Goal: Complete application form

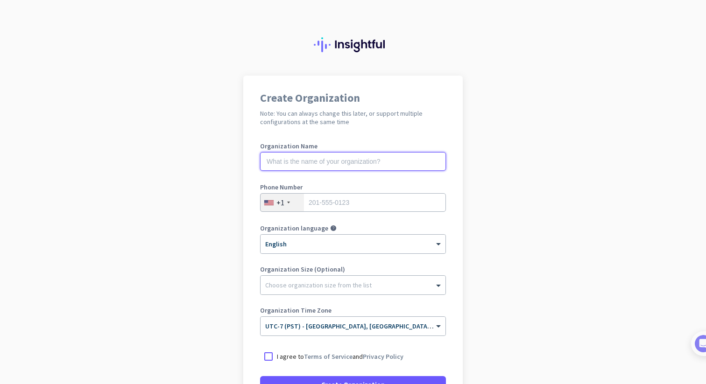
click at [393, 168] on input "text" at bounding box center [353, 161] width 186 height 19
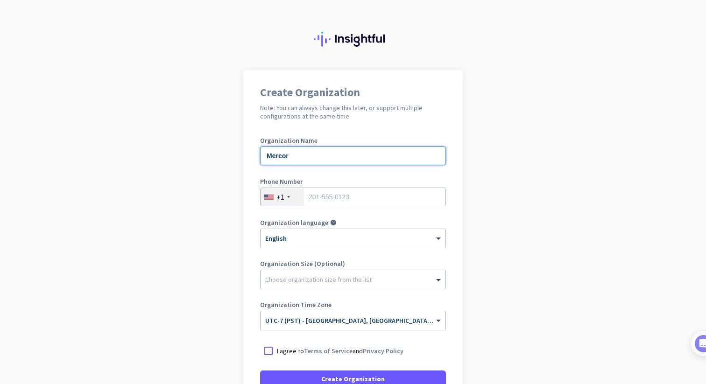
type input "Mercor"
click at [388, 192] on input "tel" at bounding box center [353, 197] width 186 height 19
type input "2124647991"
click at [518, 198] on app-onboarding-organization "Create Organization Note: You can always change this later, or support multiple…" at bounding box center [353, 272] width 706 height 404
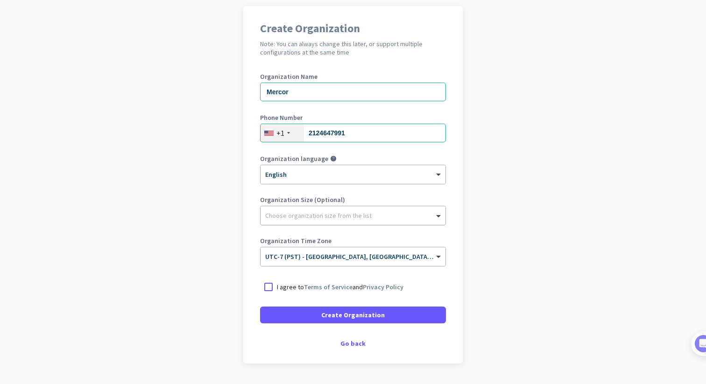
click at [411, 219] on div "Choose organization size from the list" at bounding box center [346, 215] width 173 height 8
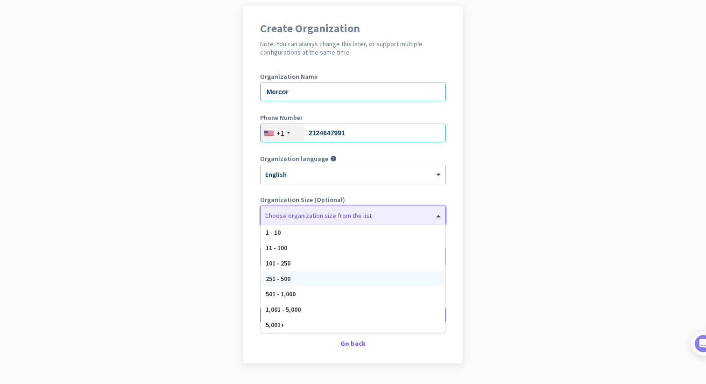
scroll to position [96, 0]
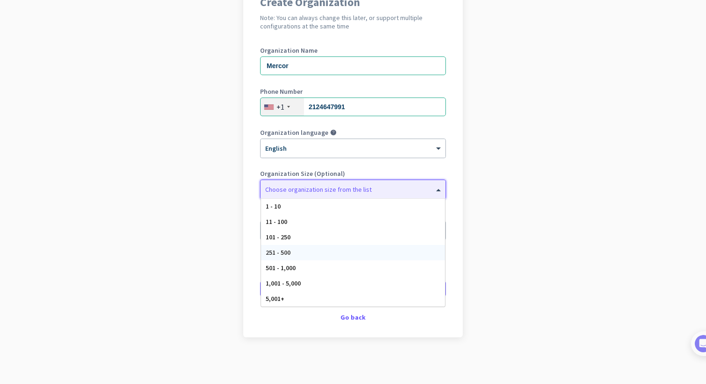
click at [526, 204] on app-onboarding-organization "Create Organization Note: You can always change this later, or support multiple…" at bounding box center [353, 182] width 706 height 404
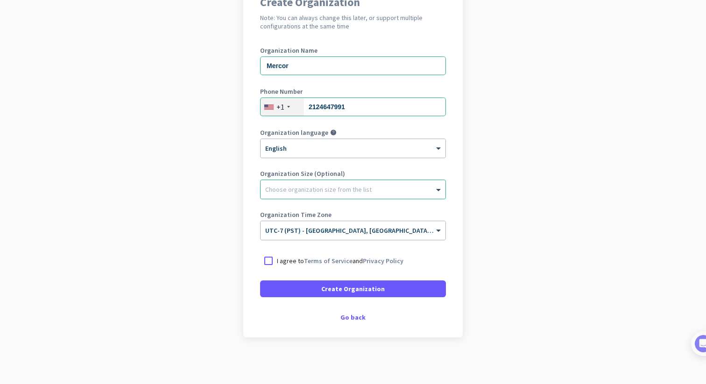
click at [350, 258] on p "I agree to Terms of Service and Privacy Policy" at bounding box center [340, 260] width 126 height 9
click at [0, 0] on input "I agree to Terms of Service and Privacy Policy" at bounding box center [0, 0] width 0 height 0
click at [358, 324] on div "Create Organization Note: You can always change this later, or support multiple…" at bounding box center [352, 158] width 219 height 357
click at [358, 321] on div "Go back" at bounding box center [353, 317] width 186 height 7
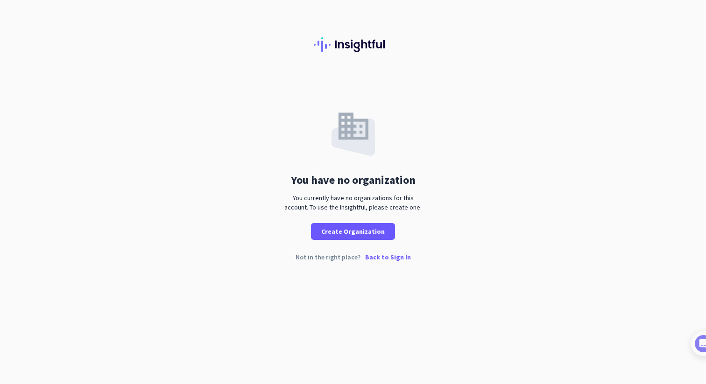
click at [386, 258] on p "Back to Sign In" at bounding box center [388, 257] width 46 height 7
